Goal: Task Accomplishment & Management: Use online tool/utility

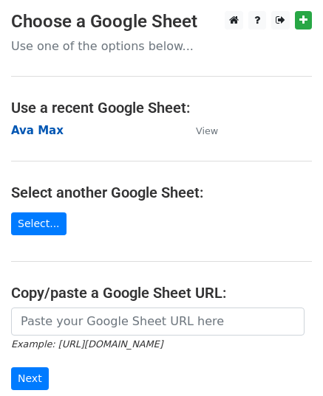
click at [32, 131] on strong "Ava Max" at bounding box center [37, 130] width 52 height 13
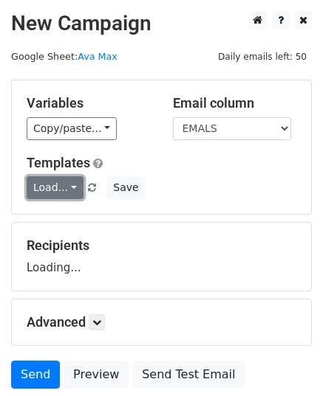
click at [56, 194] on link "Load..." at bounding box center [55, 187] width 57 height 23
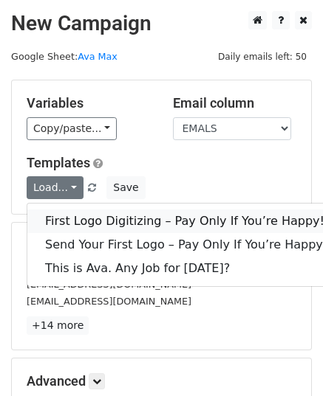
click at [74, 218] on link "First Logo Digitizing – Pay Only If You’re Happy!" at bounding box center [184, 222] width 315 height 24
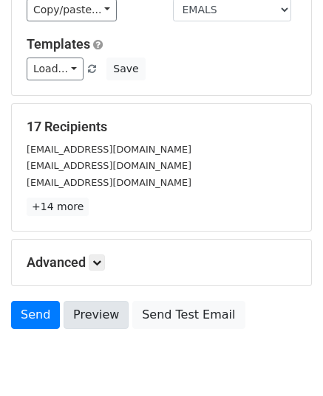
scroll to position [174, 0]
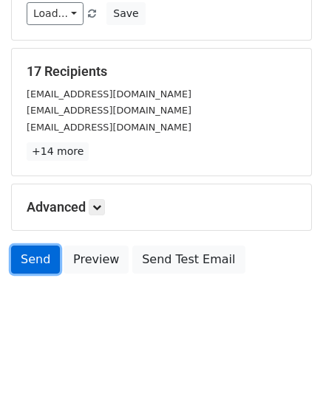
click at [30, 266] on link "Send" at bounding box center [35, 260] width 49 height 28
